Goal: Task Accomplishment & Management: Manage account settings

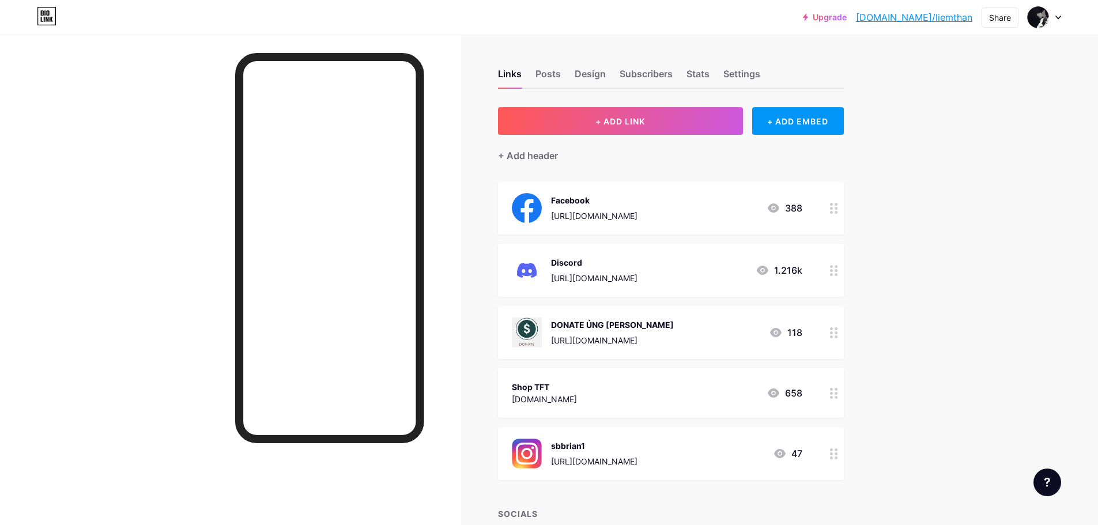
click at [833, 333] on circle at bounding box center [831, 332] width 3 height 3
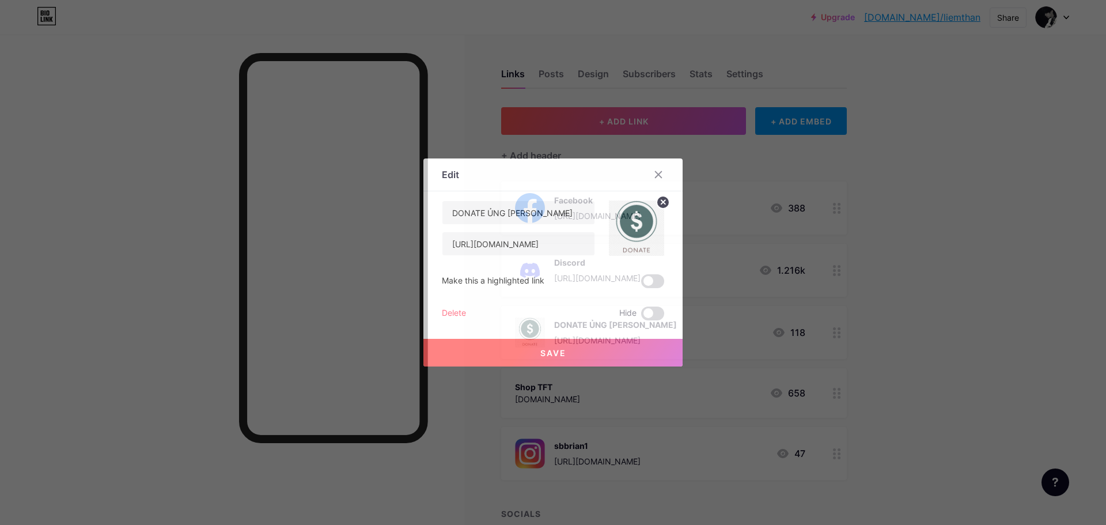
click at [834, 333] on div at bounding box center [553, 262] width 1106 height 525
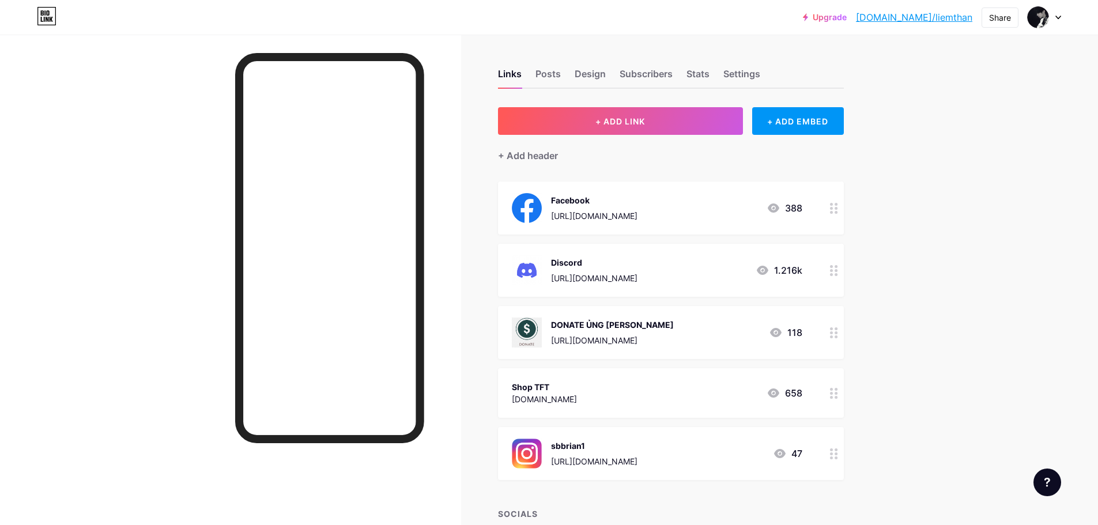
click at [832, 334] on div at bounding box center [834, 332] width 20 height 53
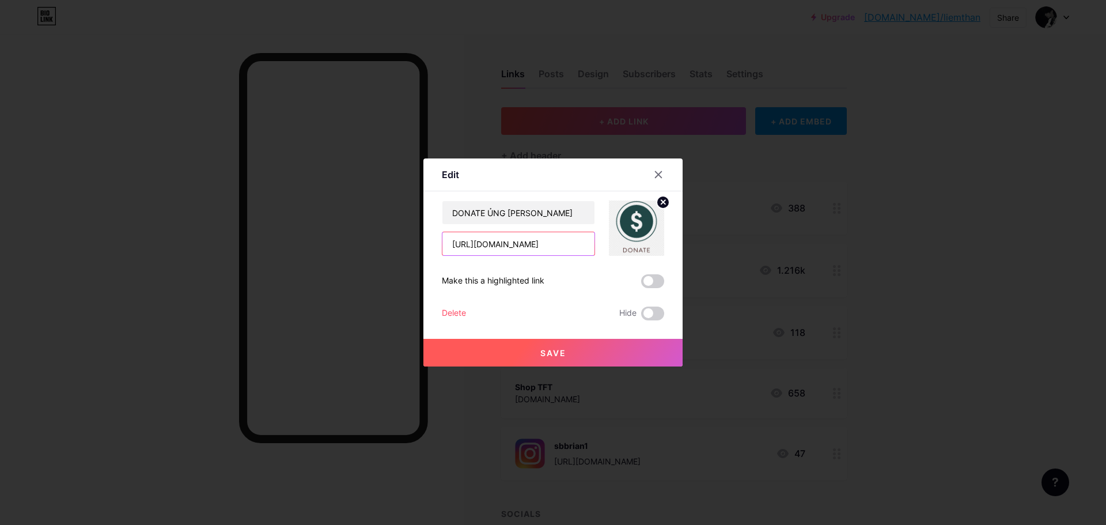
click at [560, 242] on input "[URL][DOMAIN_NAME]" at bounding box center [519, 243] width 152 height 23
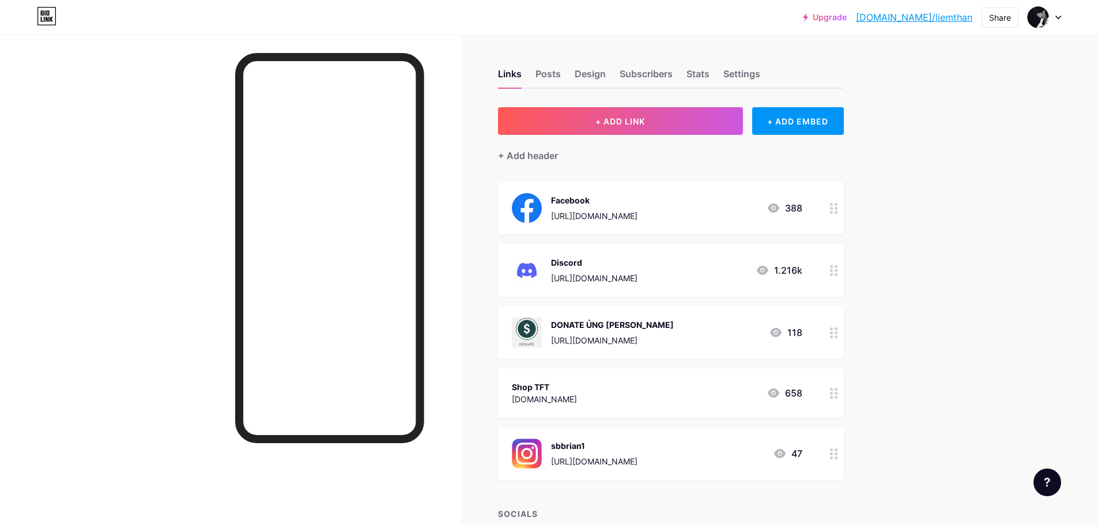
click at [628, 323] on div "DONATE ỦNG [PERSON_NAME]" at bounding box center [612, 325] width 123 height 12
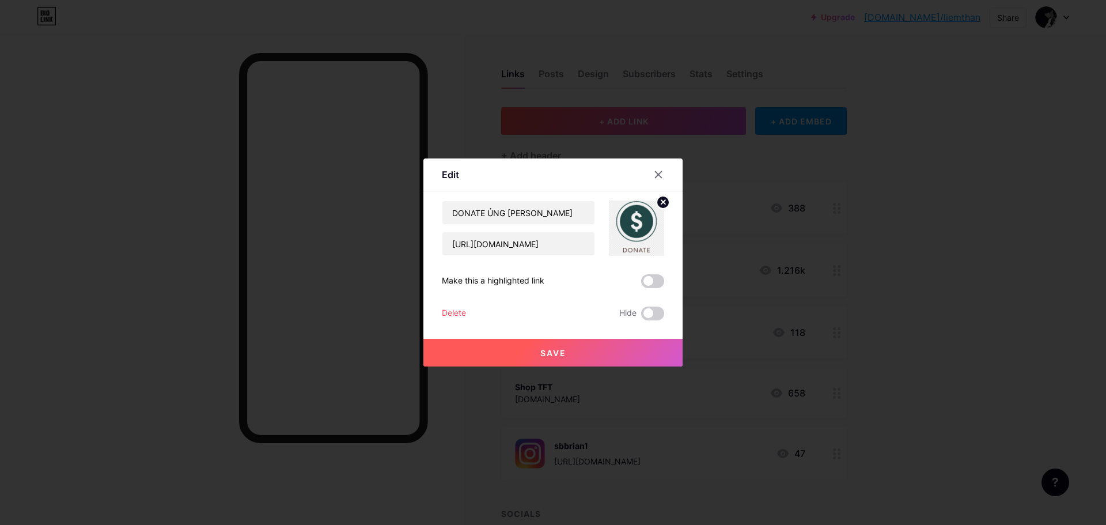
click at [806, 244] on div at bounding box center [553, 262] width 1106 height 525
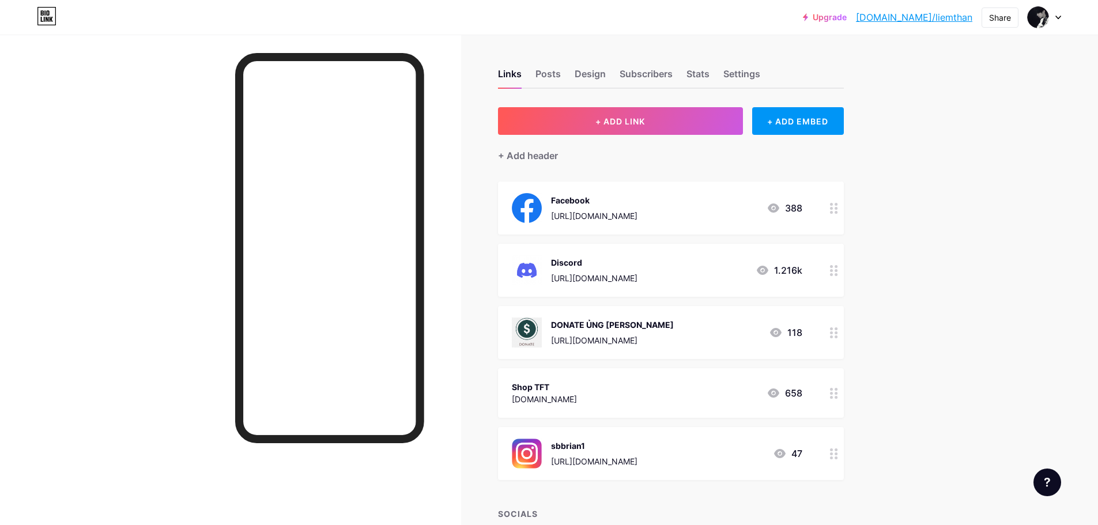
click at [830, 330] on div at bounding box center [834, 332] width 20 height 53
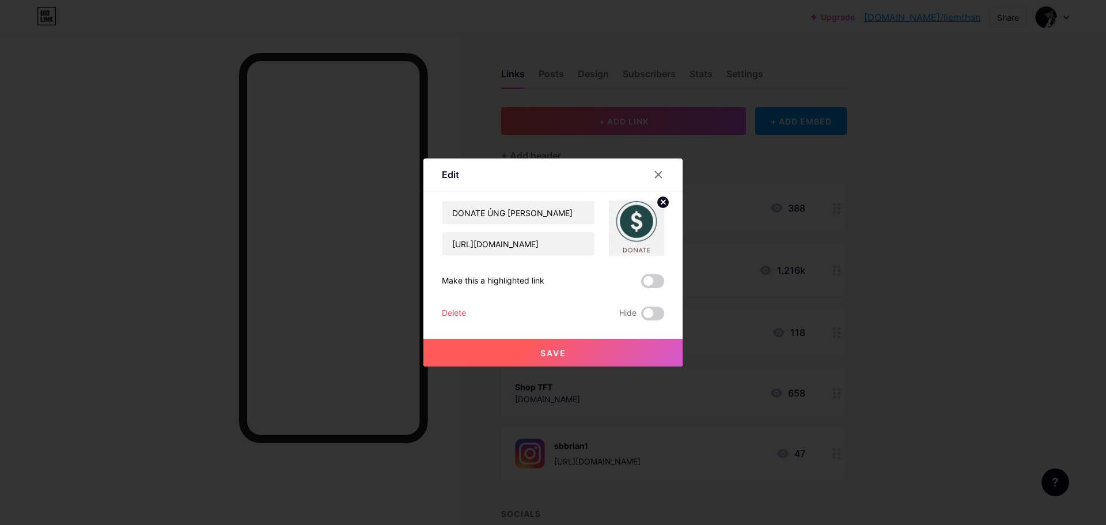
click at [838, 300] on div at bounding box center [553, 262] width 1106 height 525
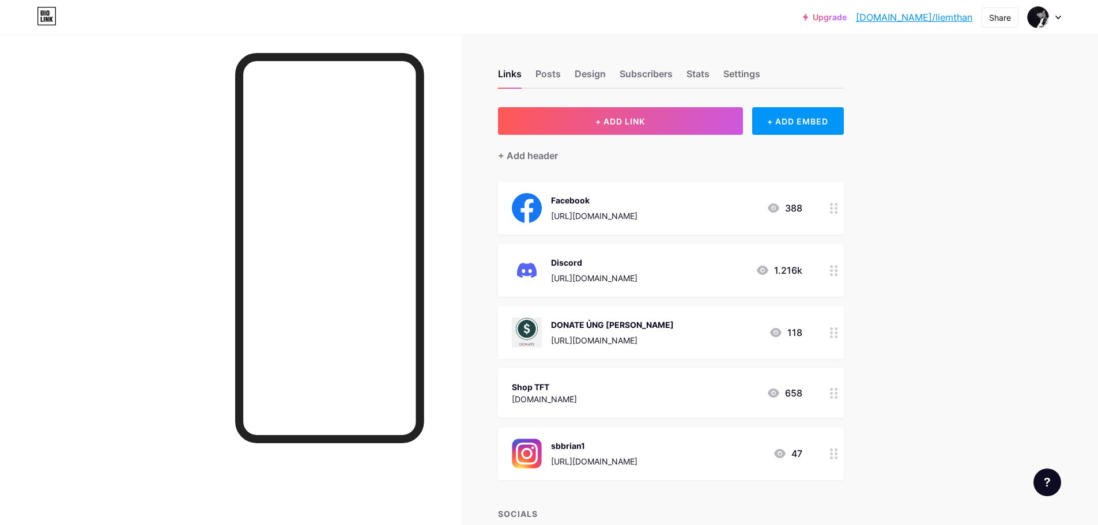
click at [674, 339] on div "[URL][DOMAIN_NAME]" at bounding box center [612, 340] width 123 height 12
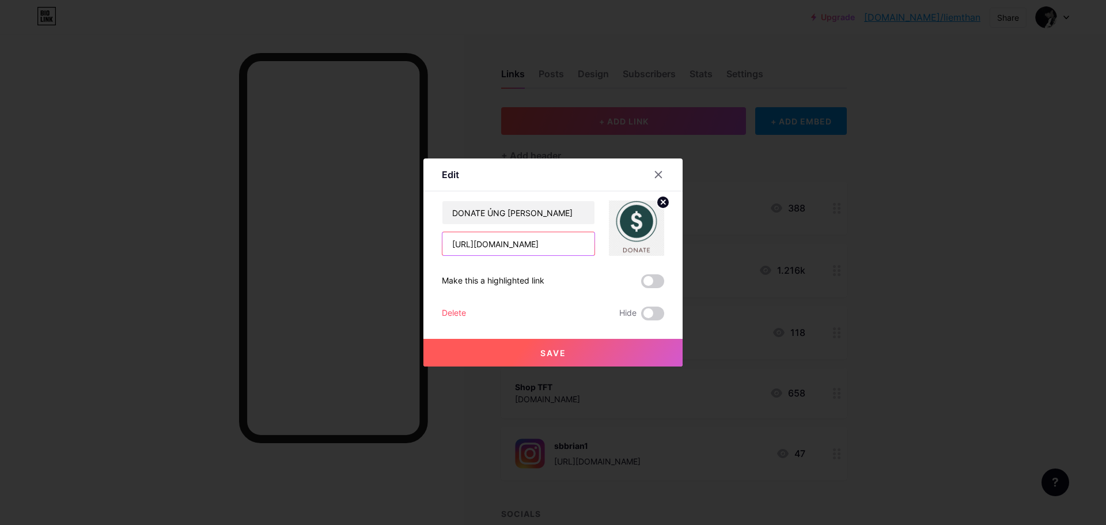
click at [565, 245] on input "[URL][DOMAIN_NAME]" at bounding box center [519, 243] width 152 height 23
click at [579, 340] on button "Save" at bounding box center [553, 353] width 259 height 28
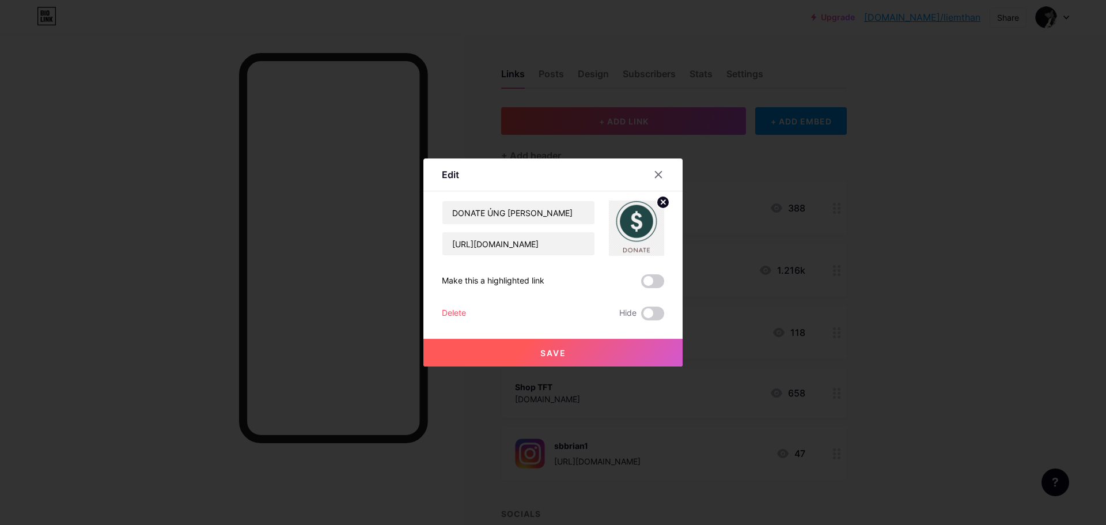
scroll to position [0, 0]
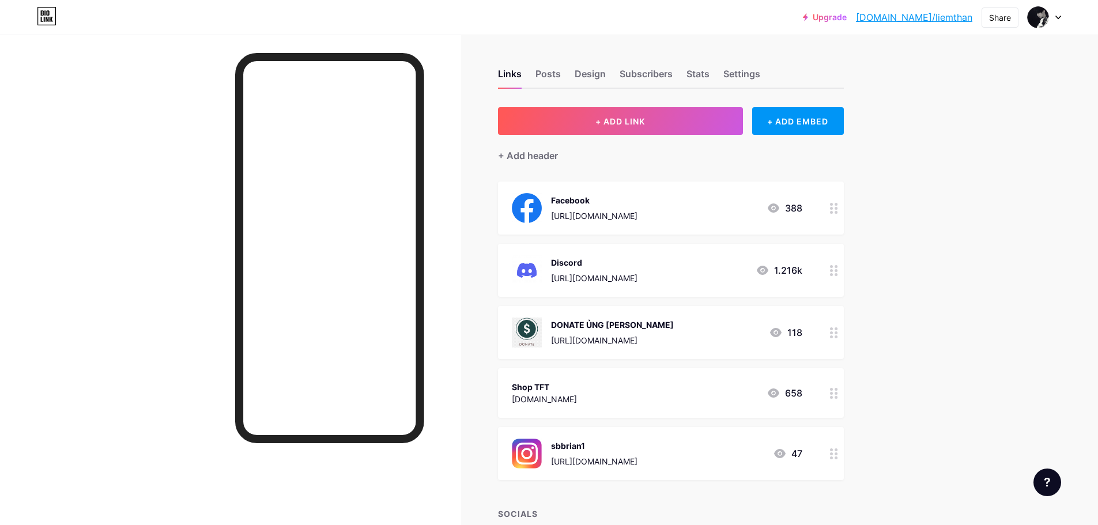
click at [609, 322] on div "DONATE ỦNG [PERSON_NAME]" at bounding box center [612, 325] width 123 height 12
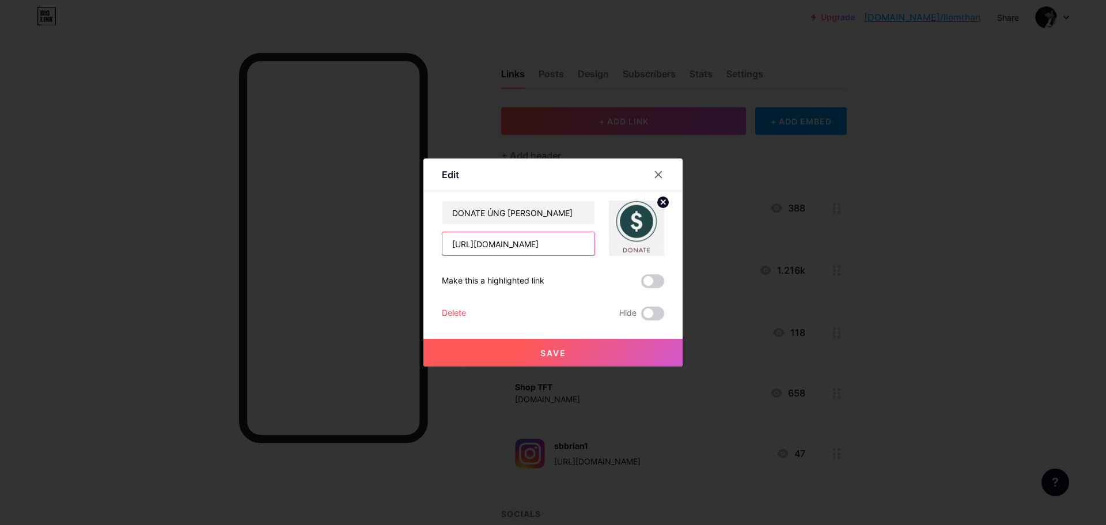
click at [549, 241] on input "[URL][DOMAIN_NAME]" at bounding box center [519, 243] width 152 height 23
click at [658, 169] on div at bounding box center [658, 174] width 21 height 21
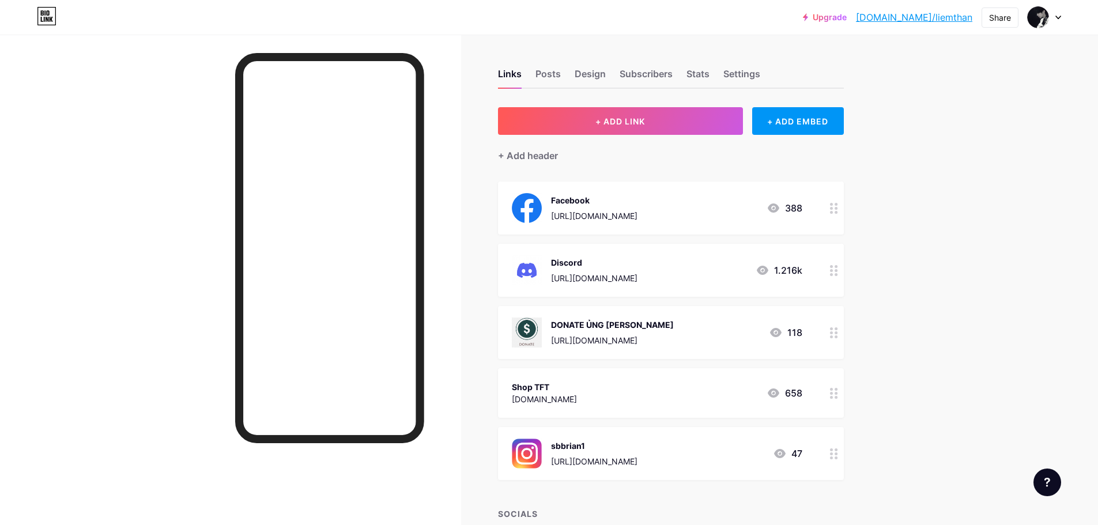
click at [828, 331] on div at bounding box center [834, 332] width 20 height 53
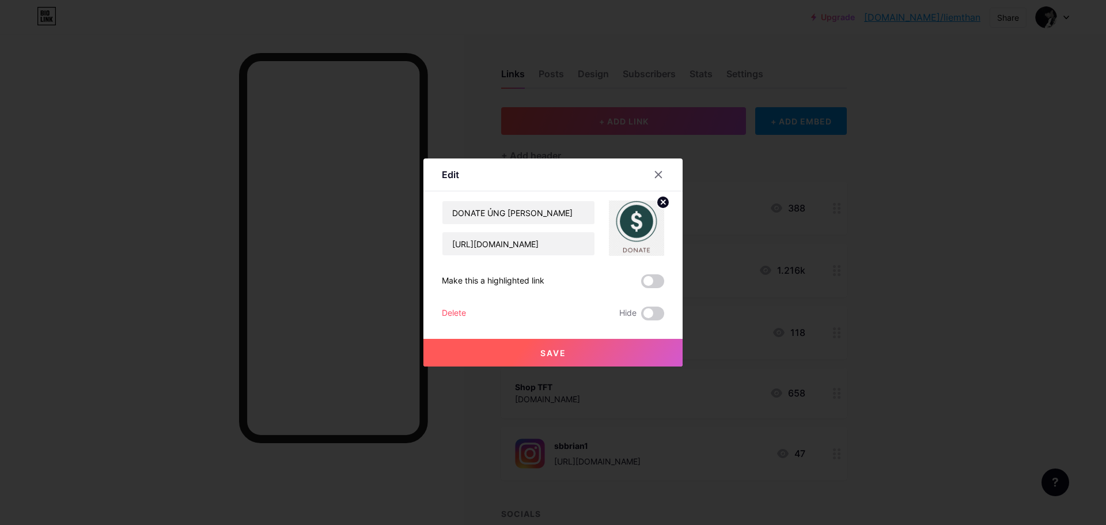
click at [564, 261] on div "DONATE ỦNG [PERSON_NAME] [URL][DOMAIN_NAME] Make this a highlighted link Delete…" at bounding box center [553, 261] width 222 height 120
click at [567, 247] on input "[URL][DOMAIN_NAME]" at bounding box center [519, 243] width 152 height 23
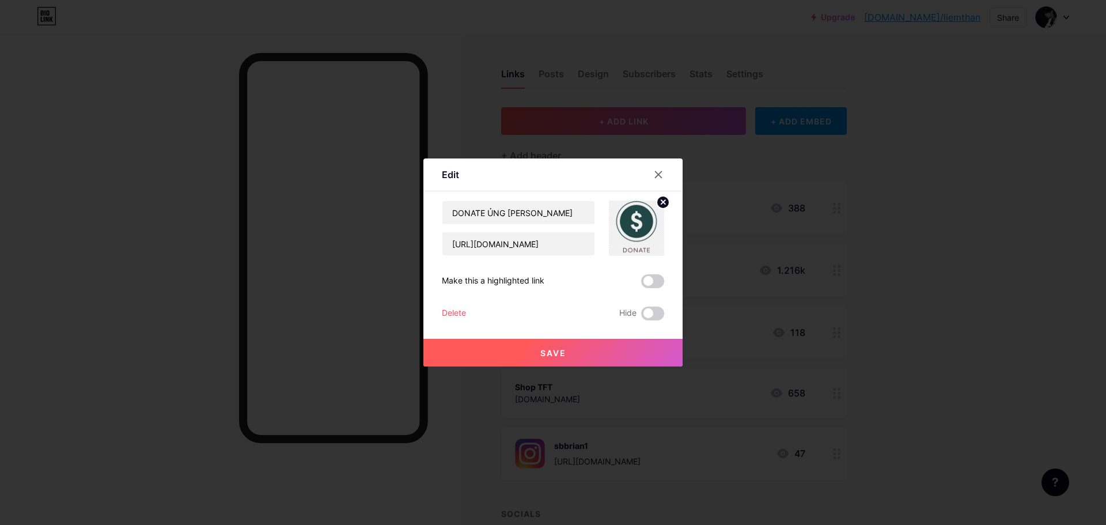
click at [585, 354] on button "Save" at bounding box center [553, 353] width 259 height 28
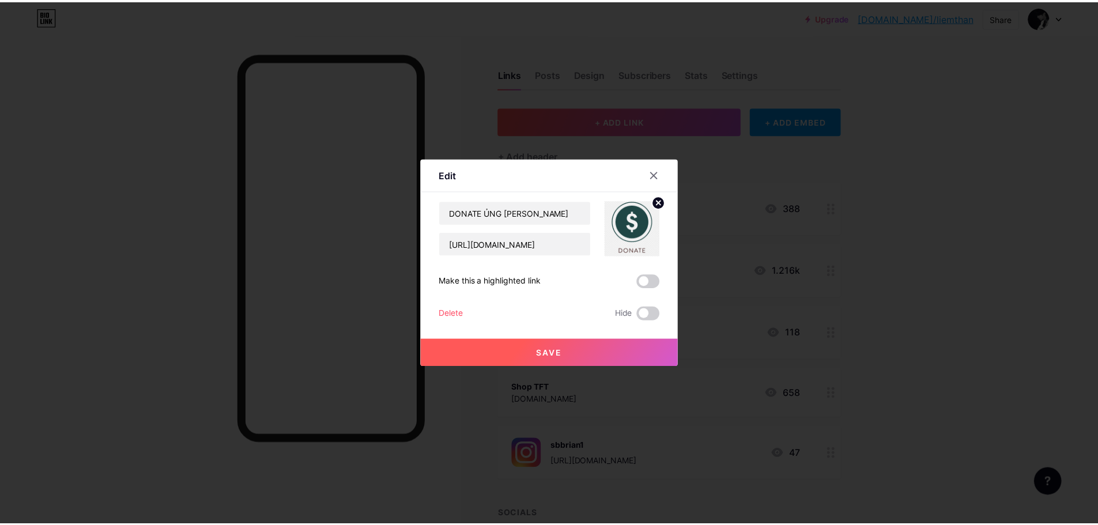
scroll to position [0, 0]
